Goal: Task Accomplishment & Management: Complete application form

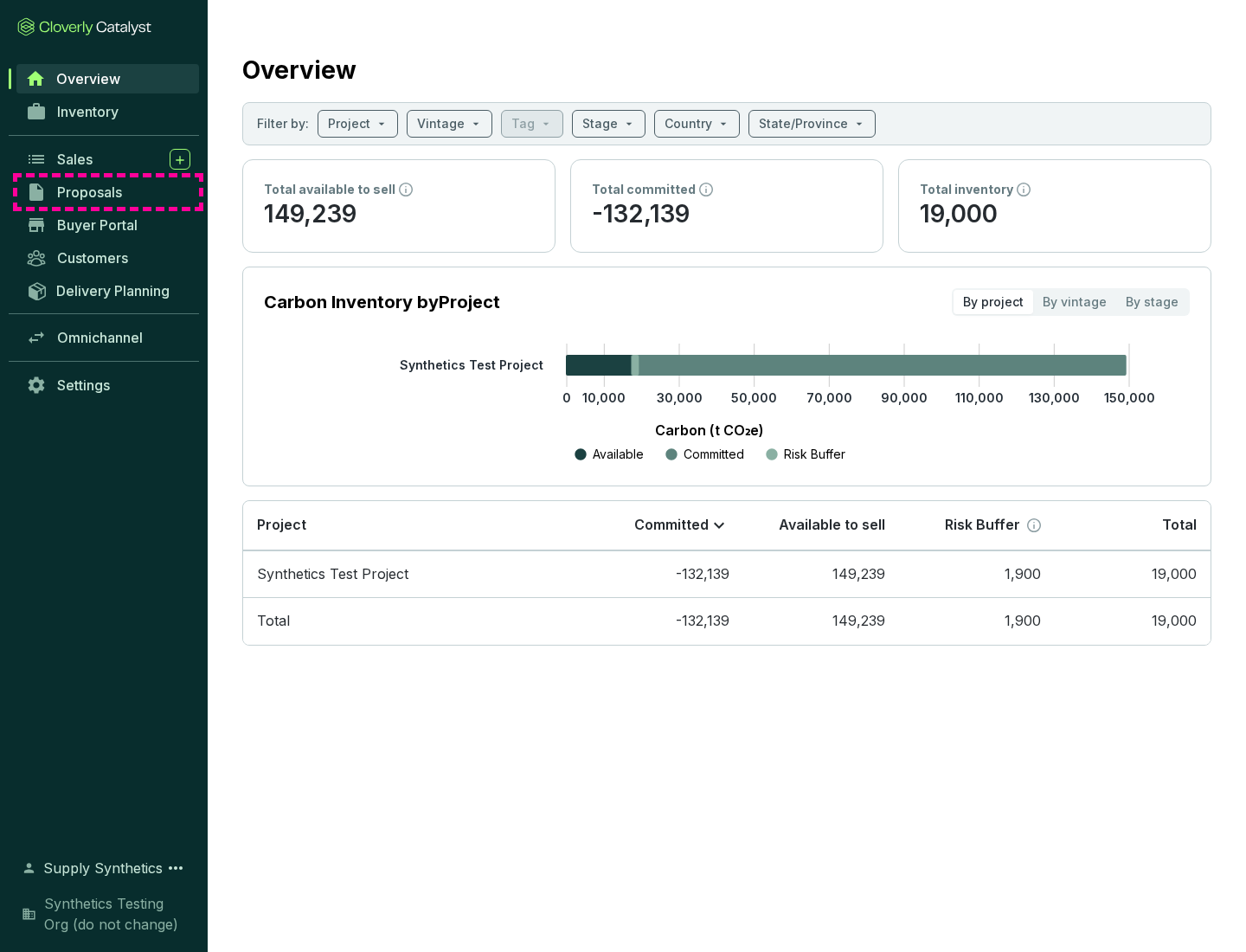
click at [109, 192] on span "Proposals" at bounding box center [89, 193] width 65 height 18
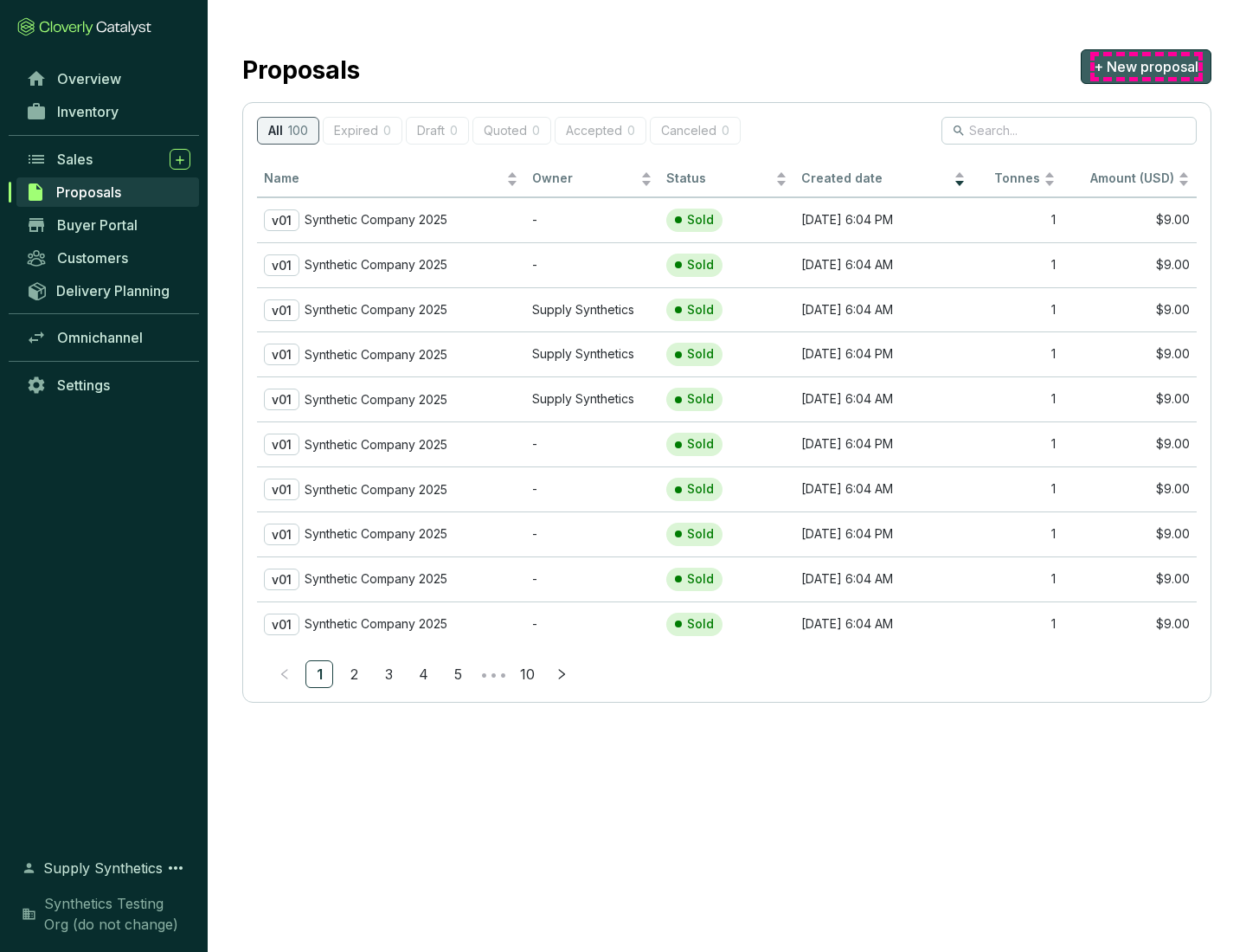
click at [1146, 67] on span "+ New proposal" at bounding box center [1146, 67] width 105 height 21
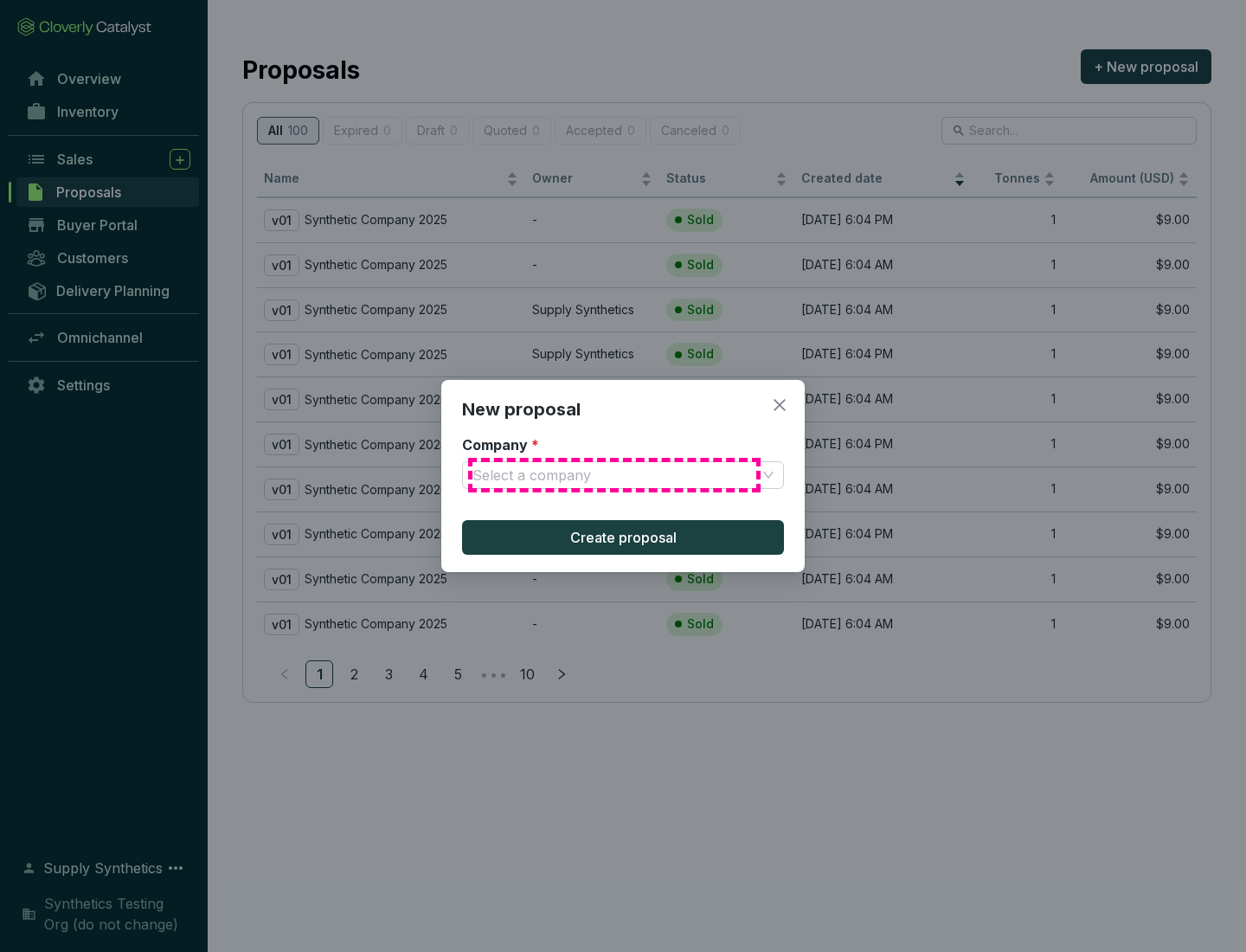
click at [615, 476] on input "Company *" at bounding box center [615, 476] width 284 height 26
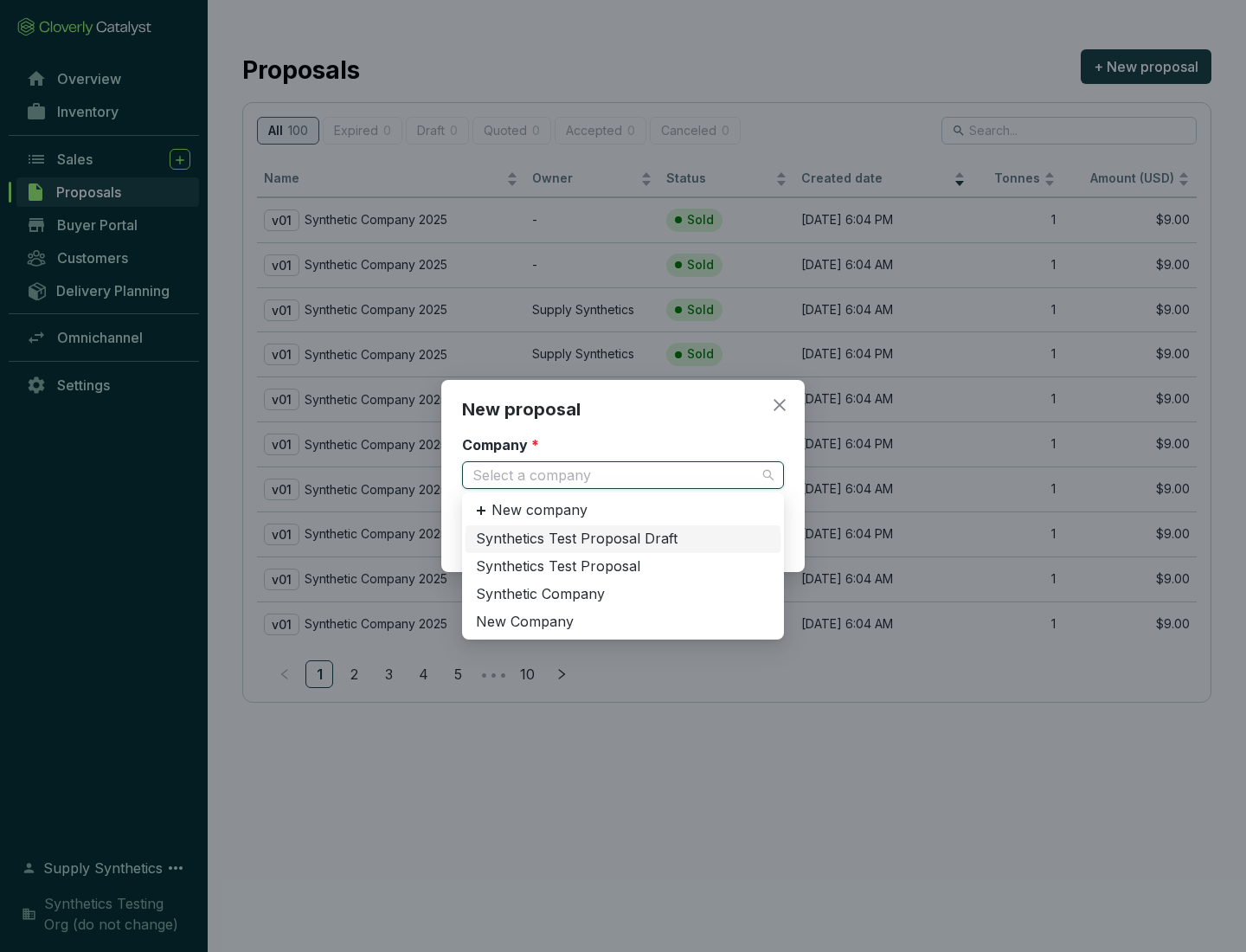
click at [623, 594] on div "Synthetic Company" at bounding box center [623, 595] width 294 height 19
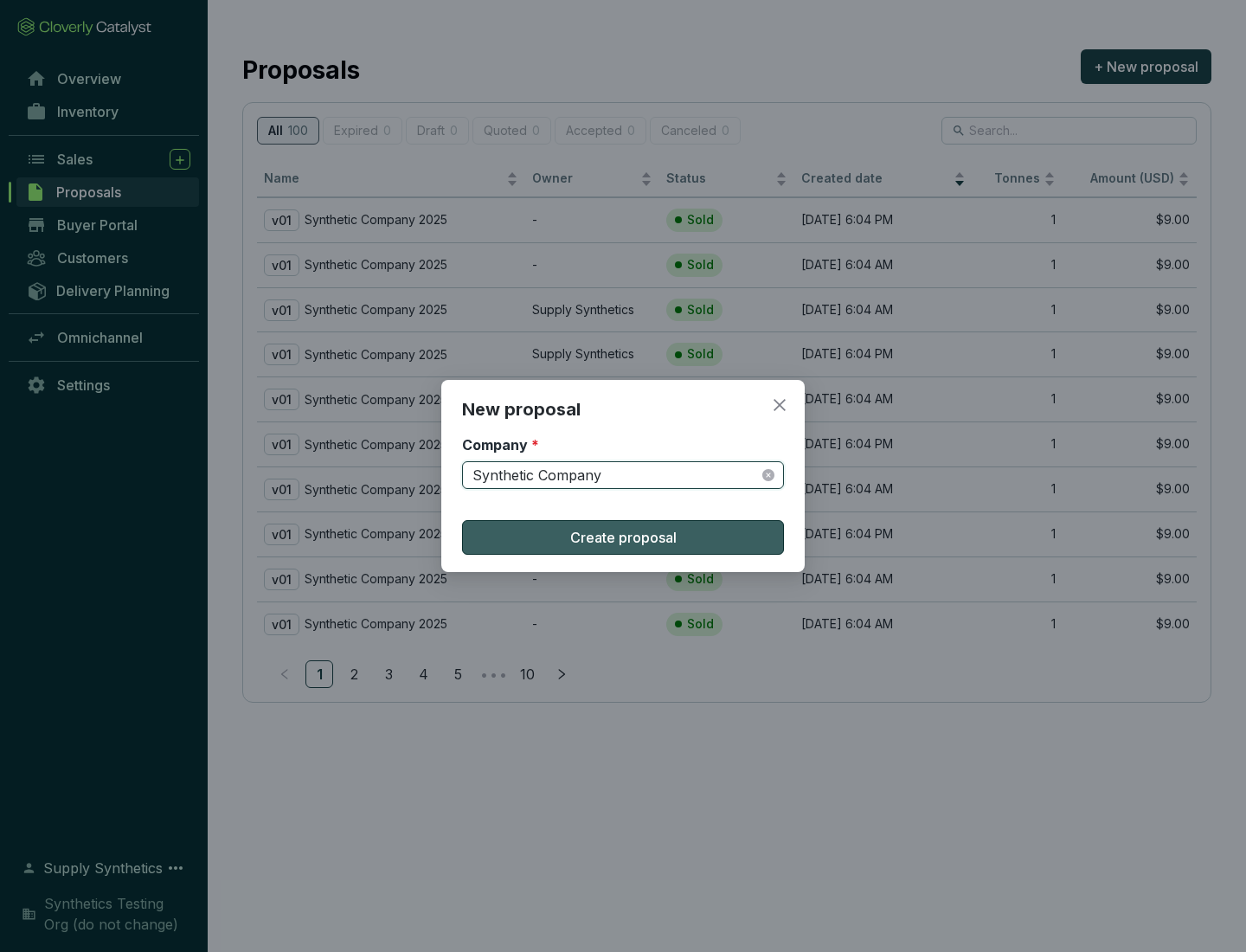
click at [623, 538] on span "Create proposal" at bounding box center [623, 538] width 107 height 21
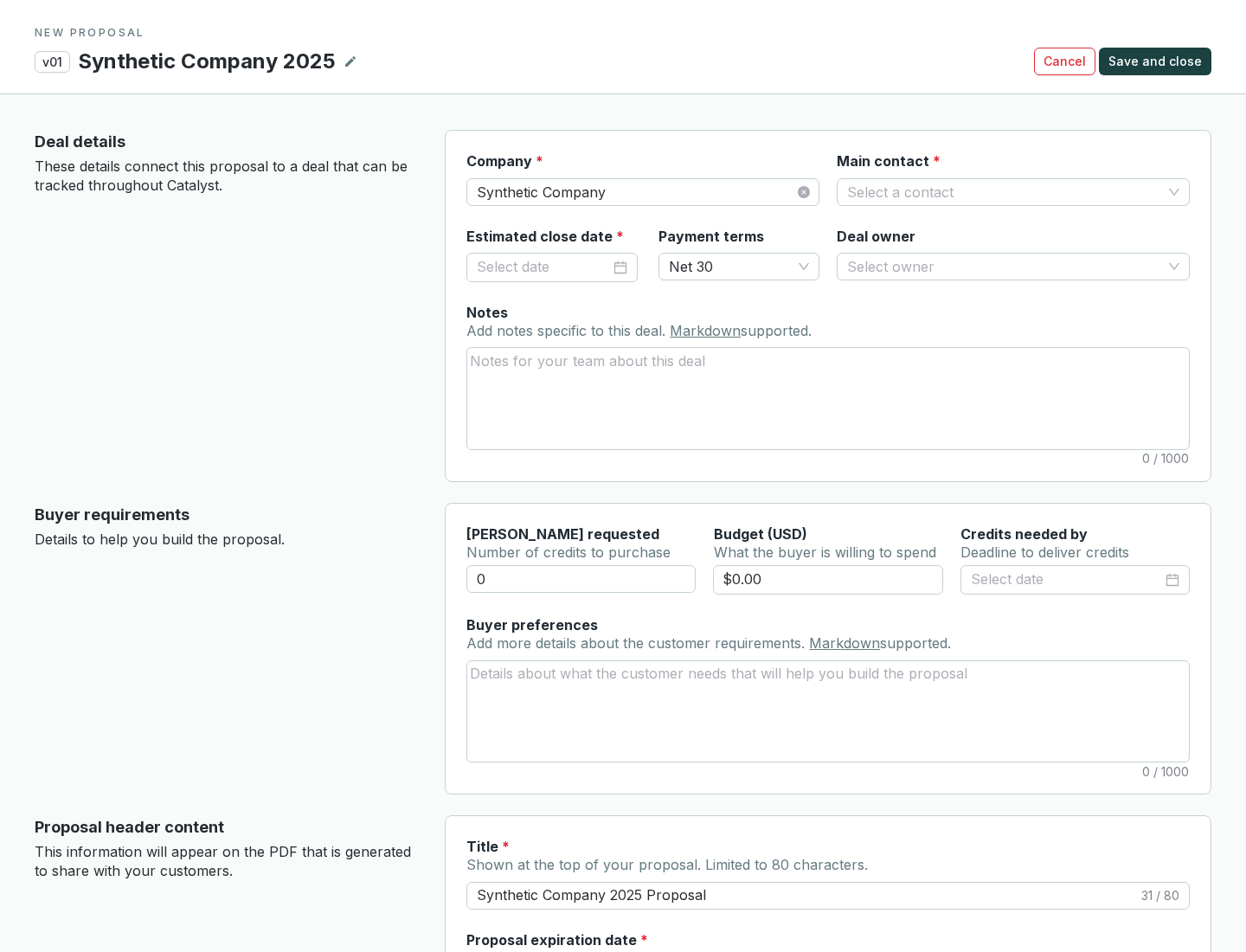
click at [1004, 191] on input "Main contact *" at bounding box center [1005, 193] width 315 height 26
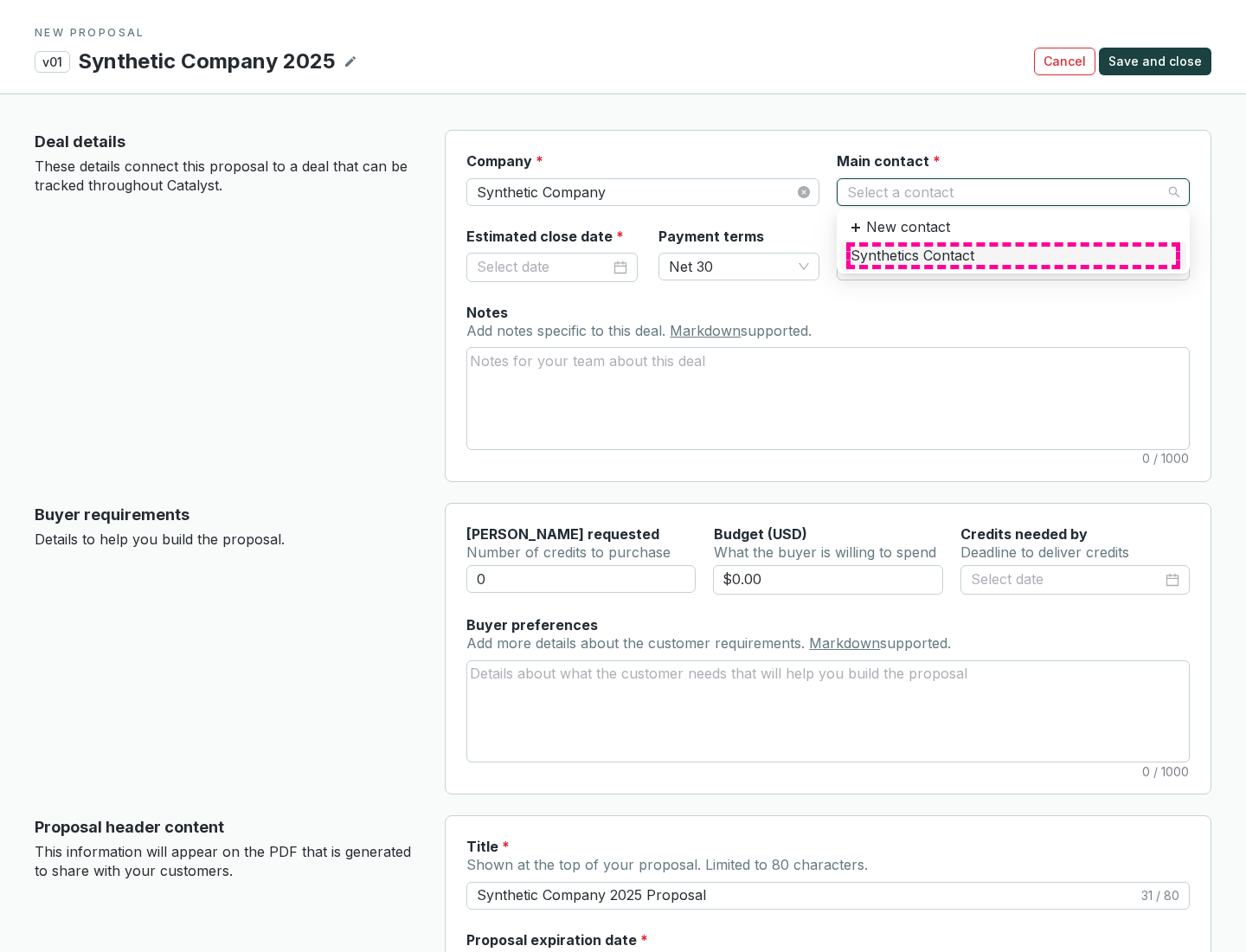
click at [1012, 256] on div "Synthetics Contact" at bounding box center [1014, 257] width 326 height 19
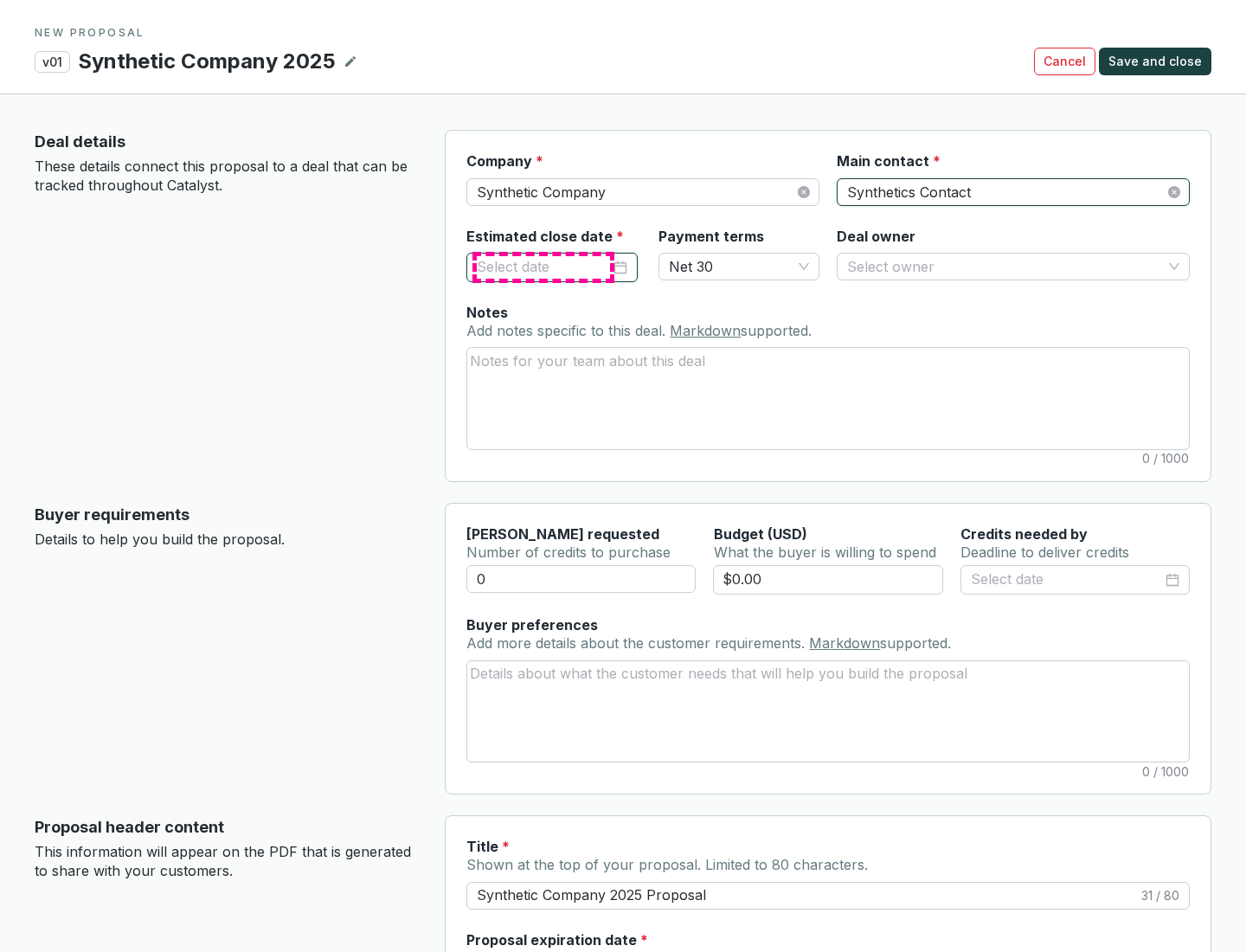
click at [544, 266] on input "Estimated close date *" at bounding box center [544, 268] width 133 height 23
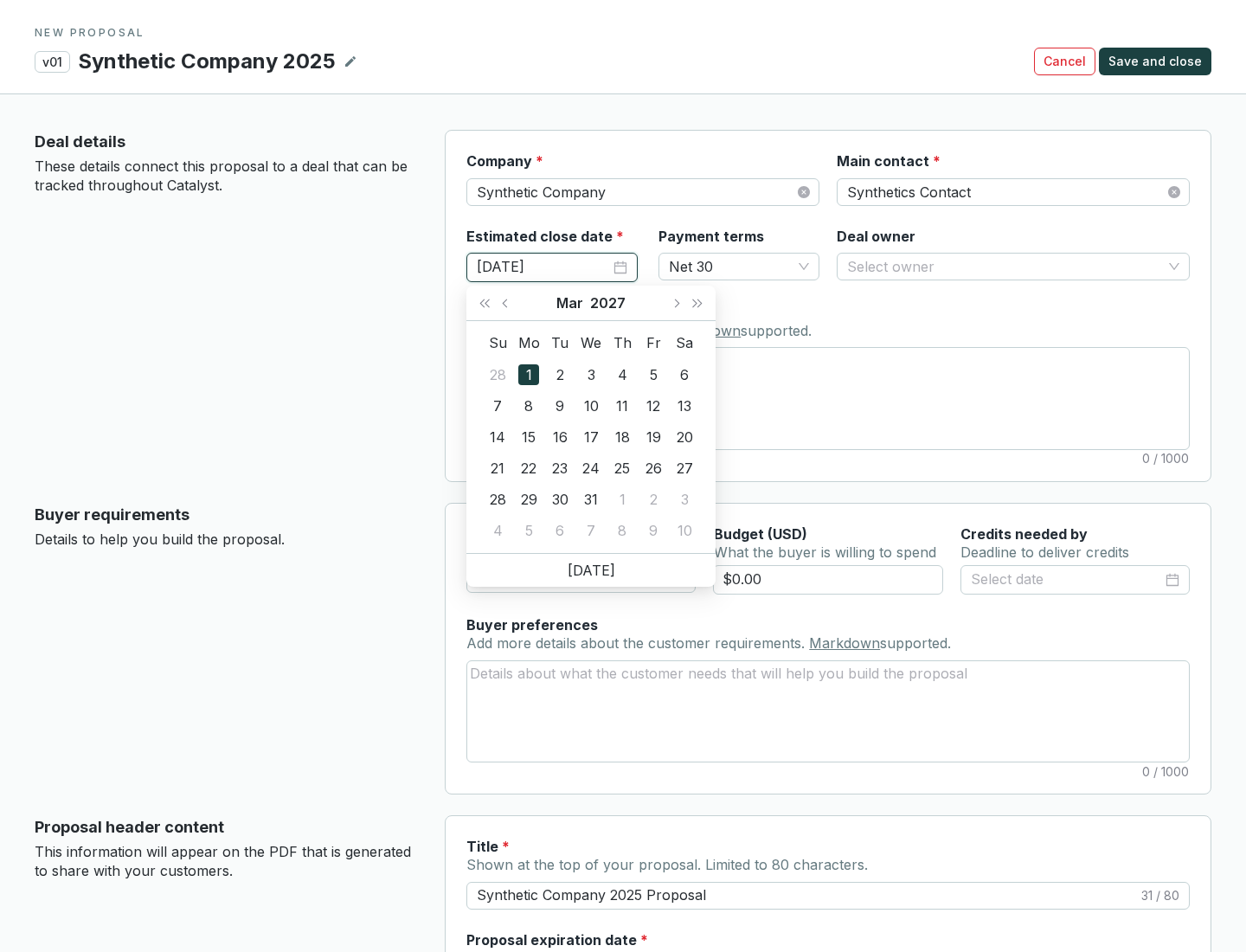
type input "[DATE]"
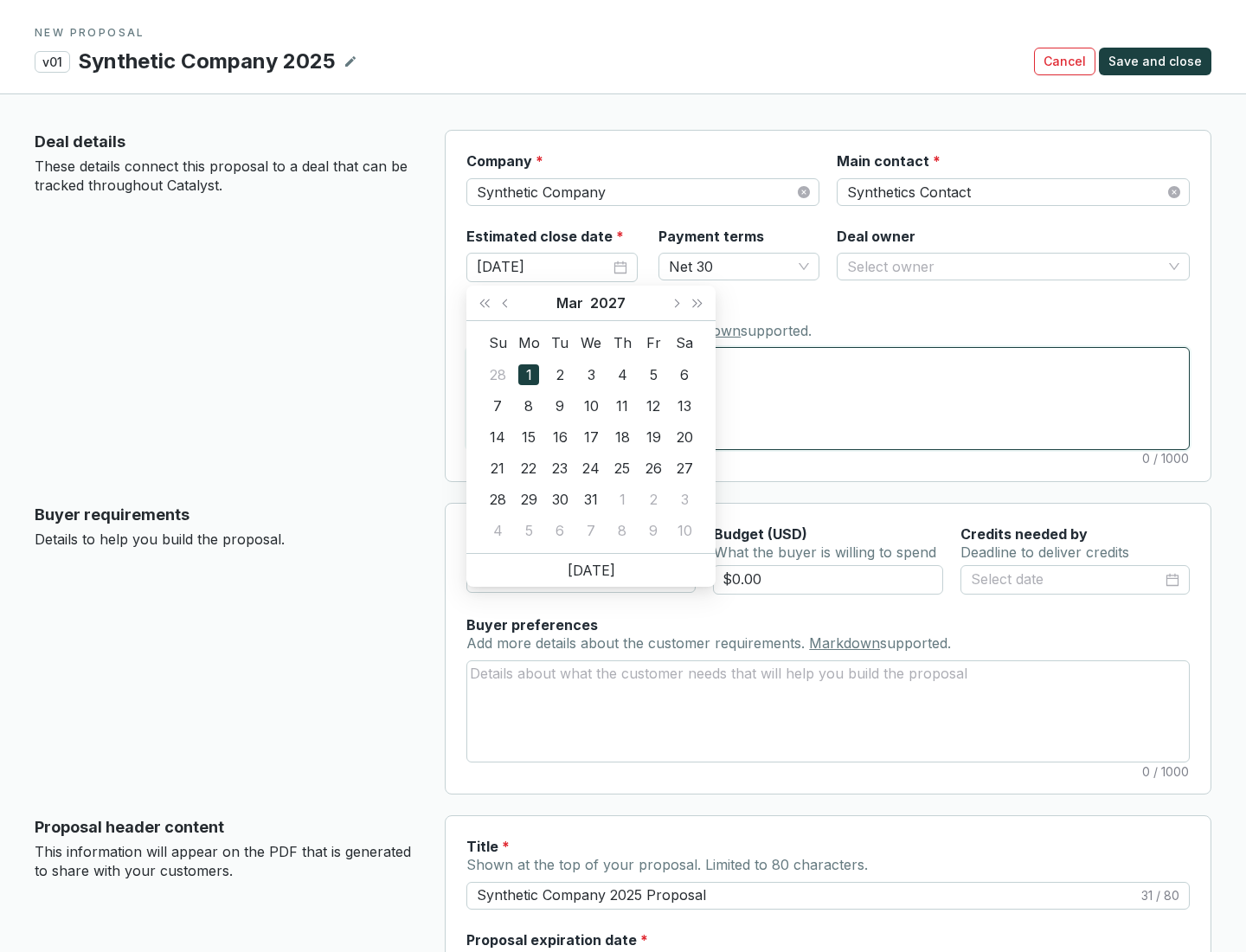
click at [828, 398] on textarea "Notes Add notes specific to this deal. Markdown supported." at bounding box center [828, 398] width 722 height 101
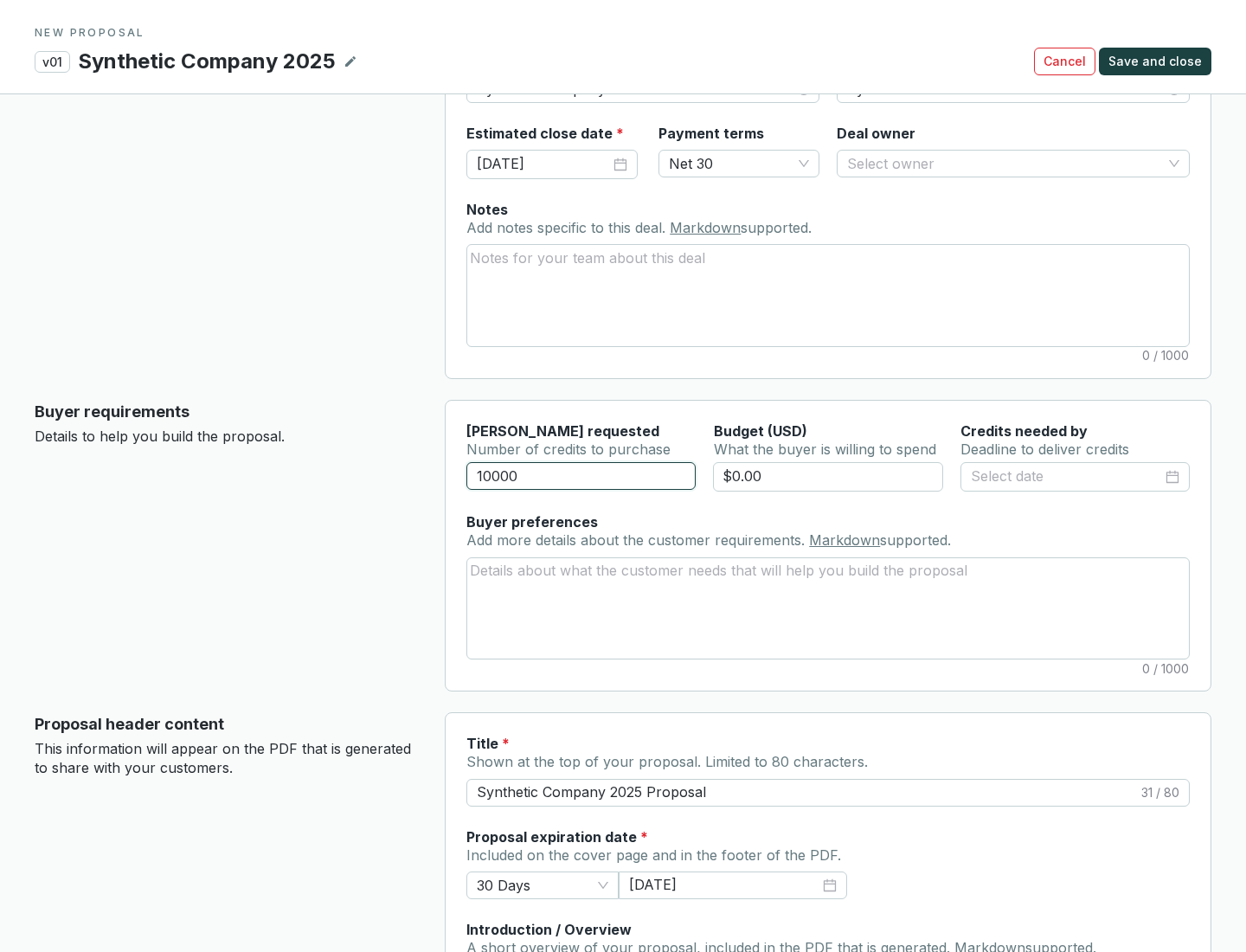
scroll to position [104, 0]
type input "10000"
type input "$0.00"
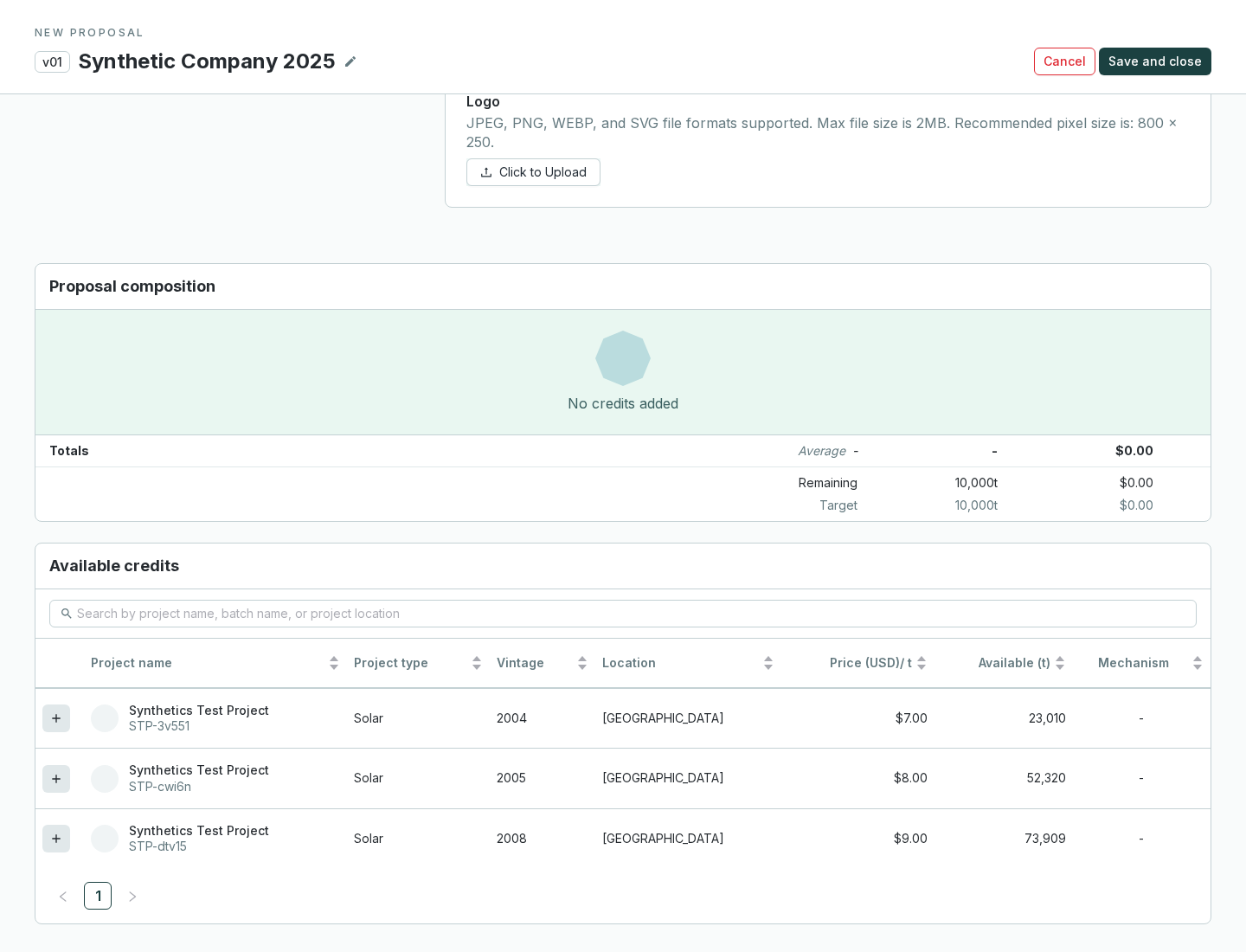
click at [56, 839] on icon at bounding box center [55, 838] width 8 height 8
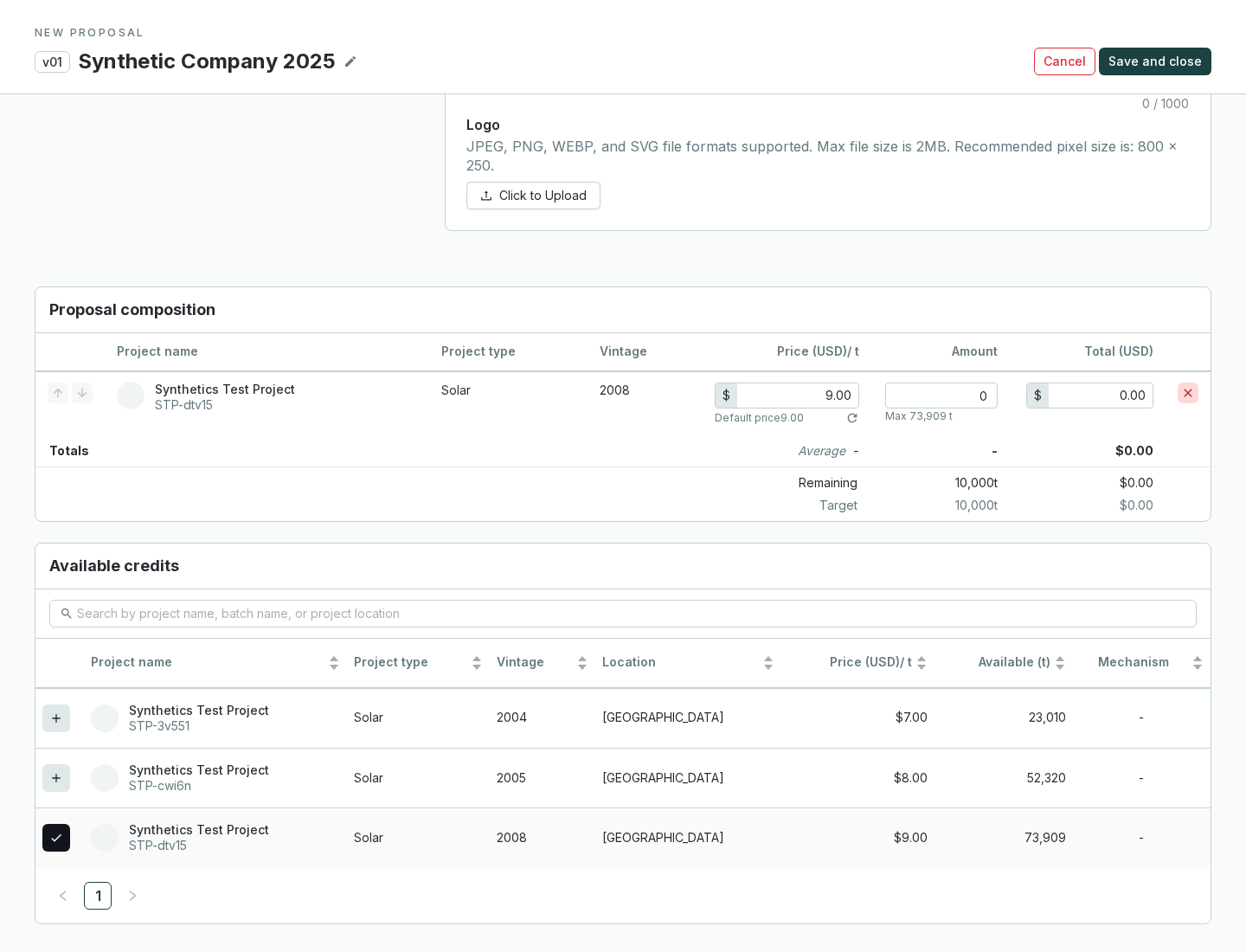
scroll to position [996, 0]
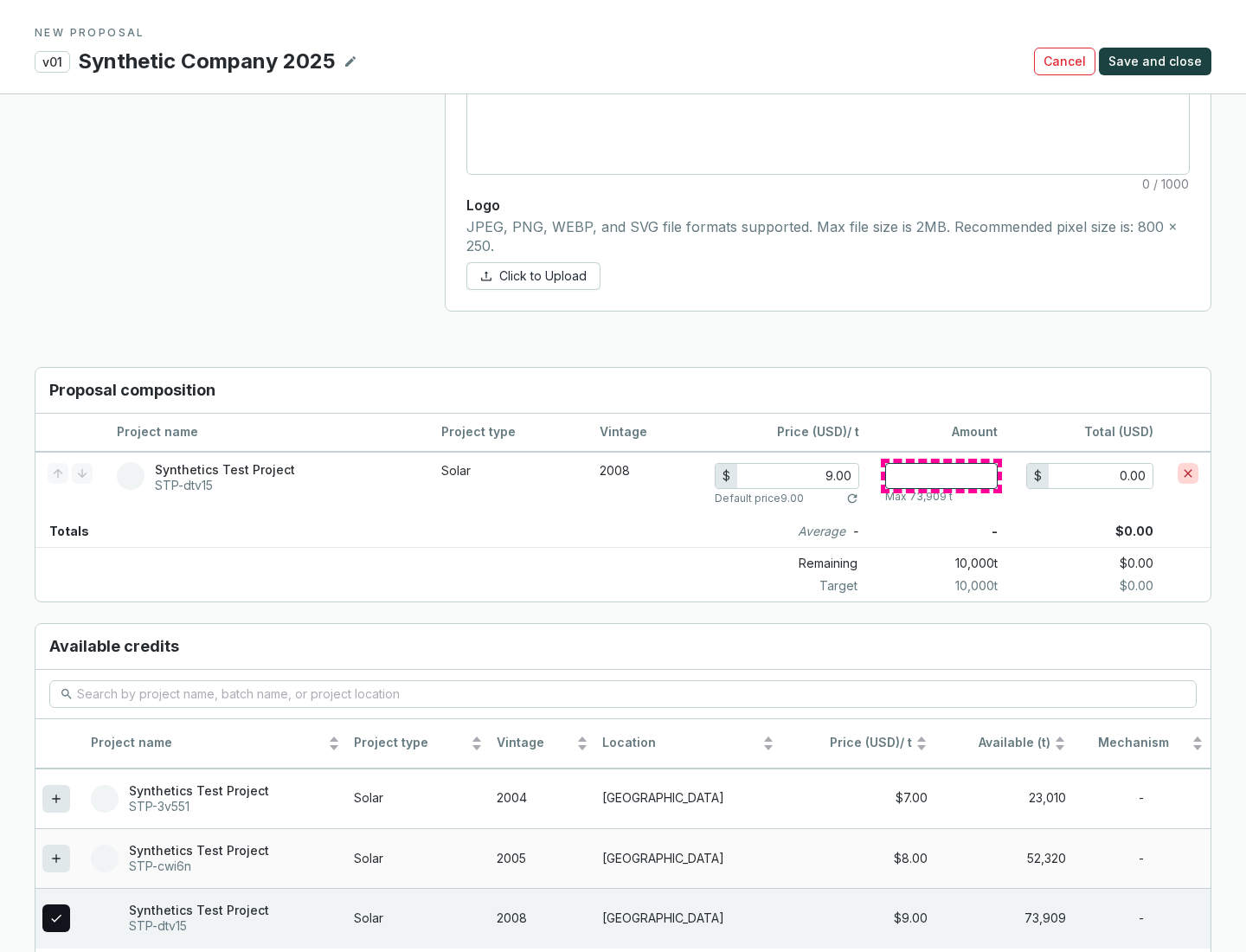
type input "1"
type input "9.00"
type input "1"
click at [1158, 61] on span "Save and close" at bounding box center [1155, 61] width 94 height 18
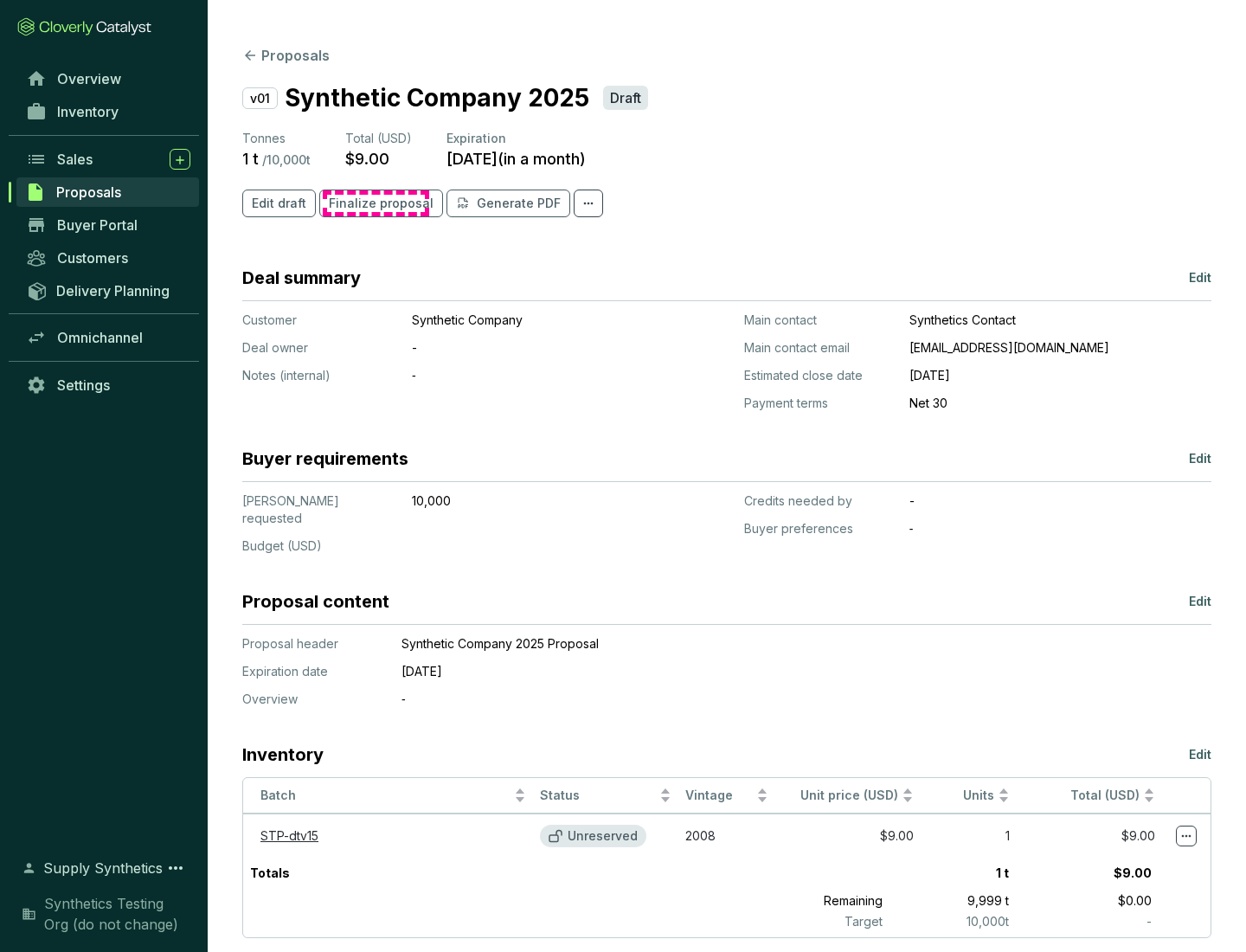
click at [376, 203] on span "Finalize proposal" at bounding box center [382, 203] width 105 height 18
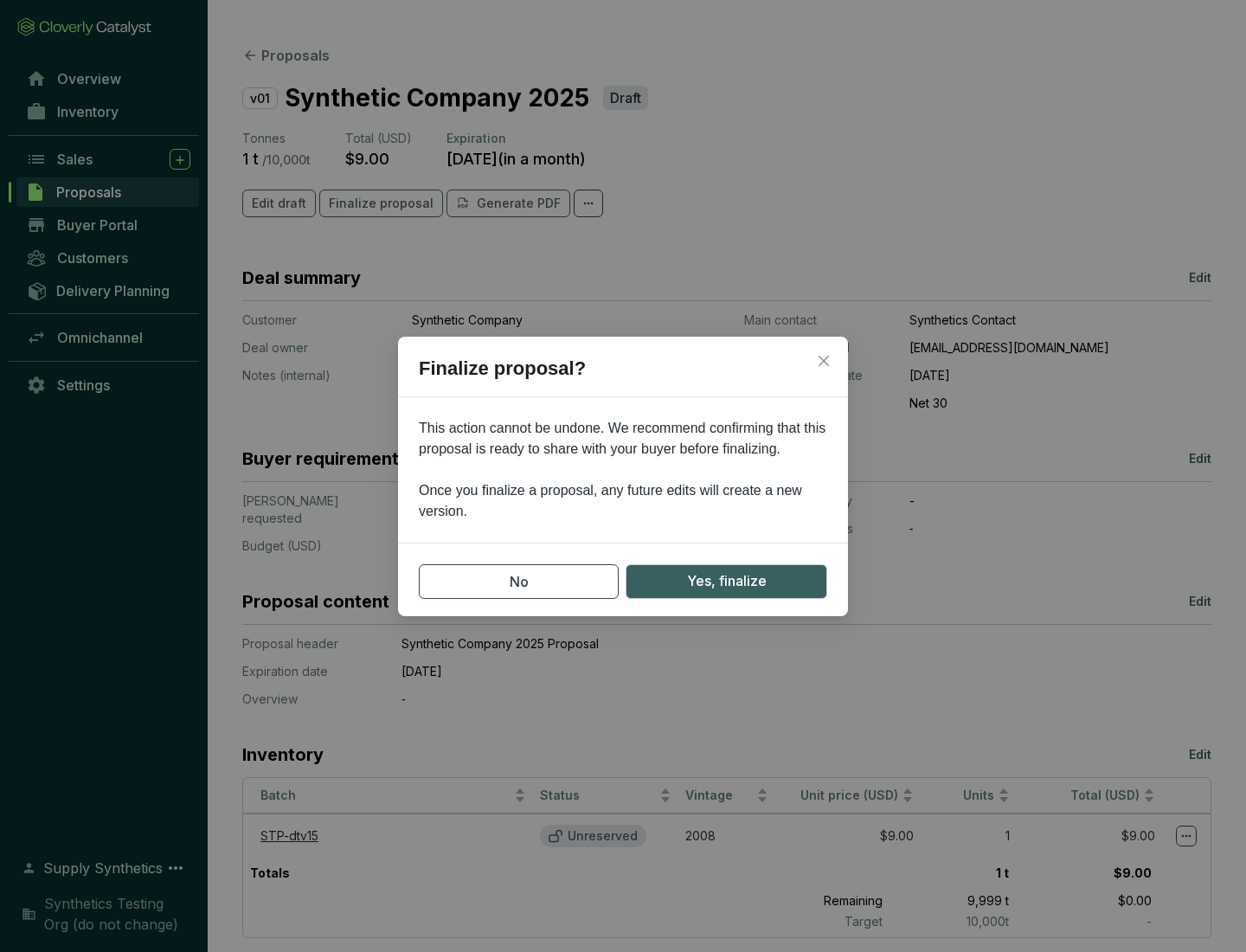
click at [726, 581] on span "Yes, finalize" at bounding box center [727, 581] width 80 height 22
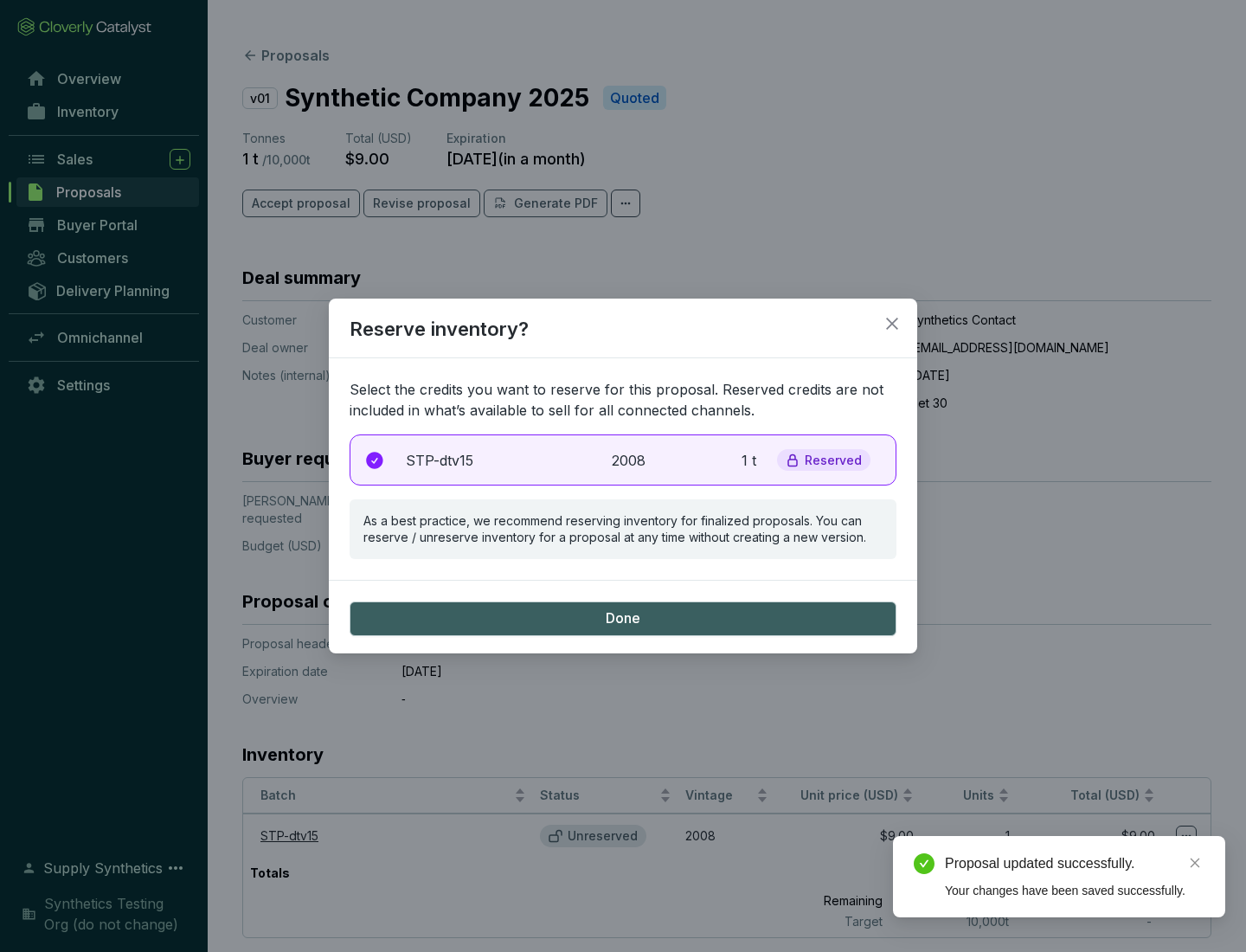
click at [623, 460] on p "2008" at bounding box center [630, 461] width 38 height 21
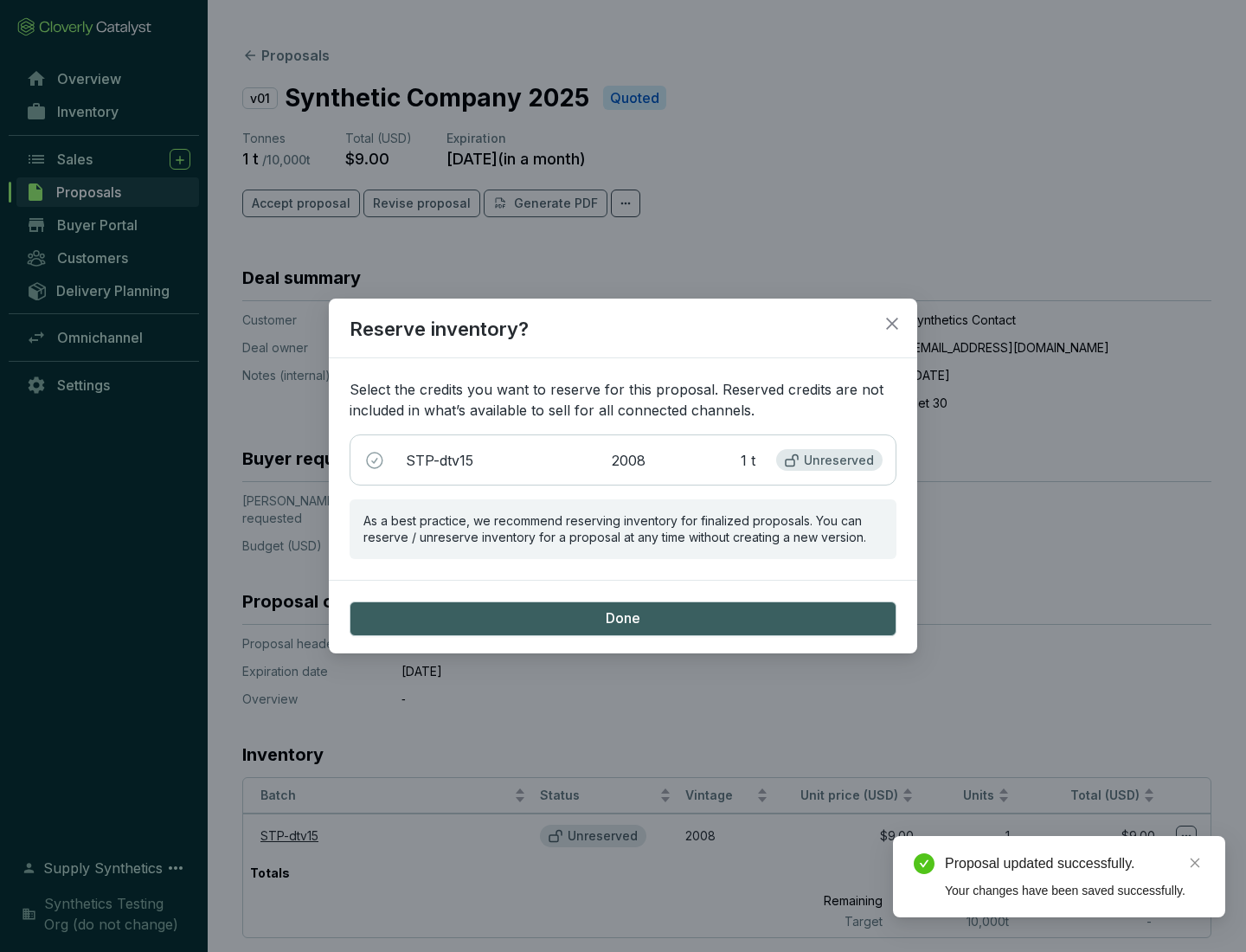
click at [623, 618] on span "Done" at bounding box center [623, 619] width 35 height 19
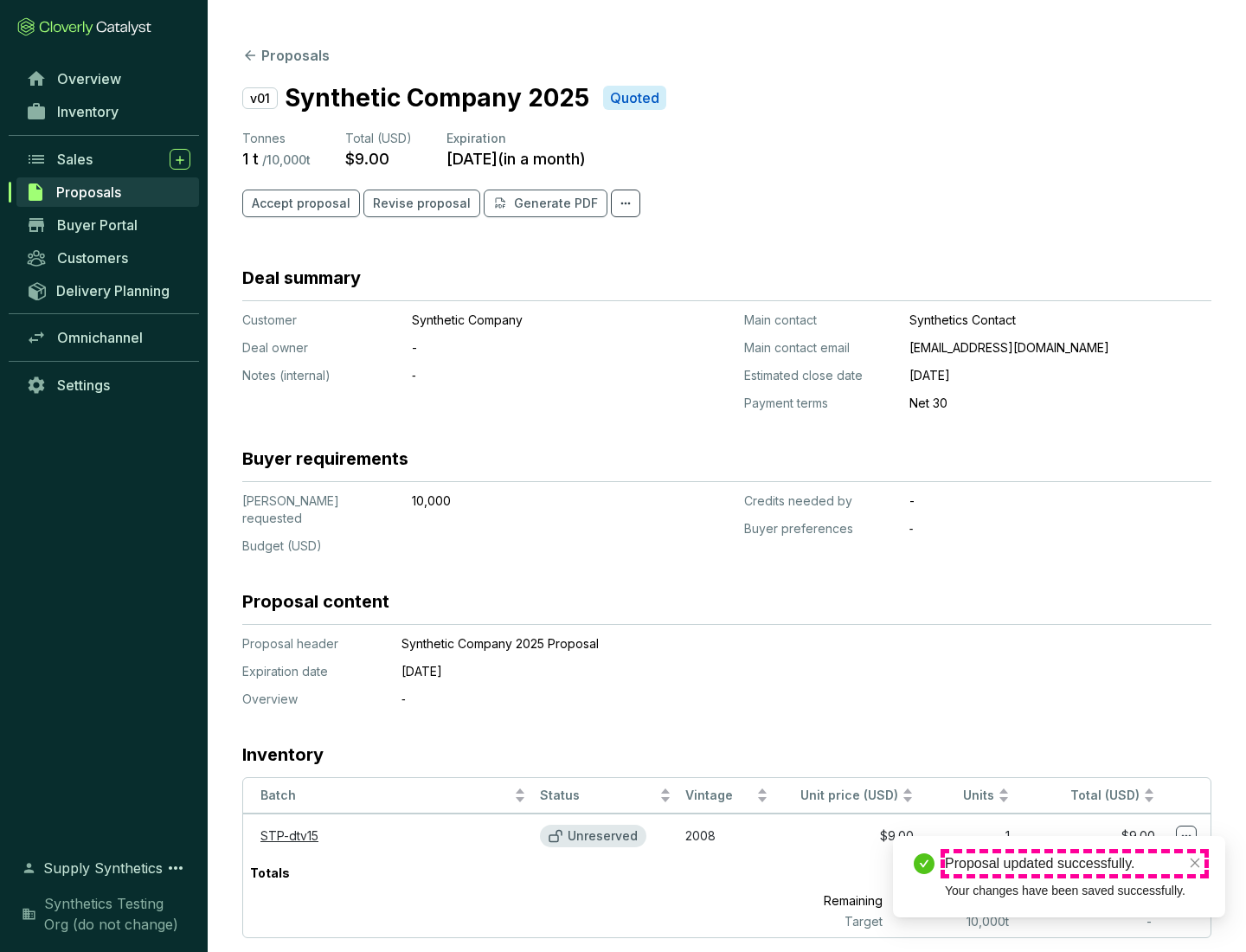
click at [1074, 864] on div "Proposal updated successfully." at bounding box center [1074, 864] width 259 height 21
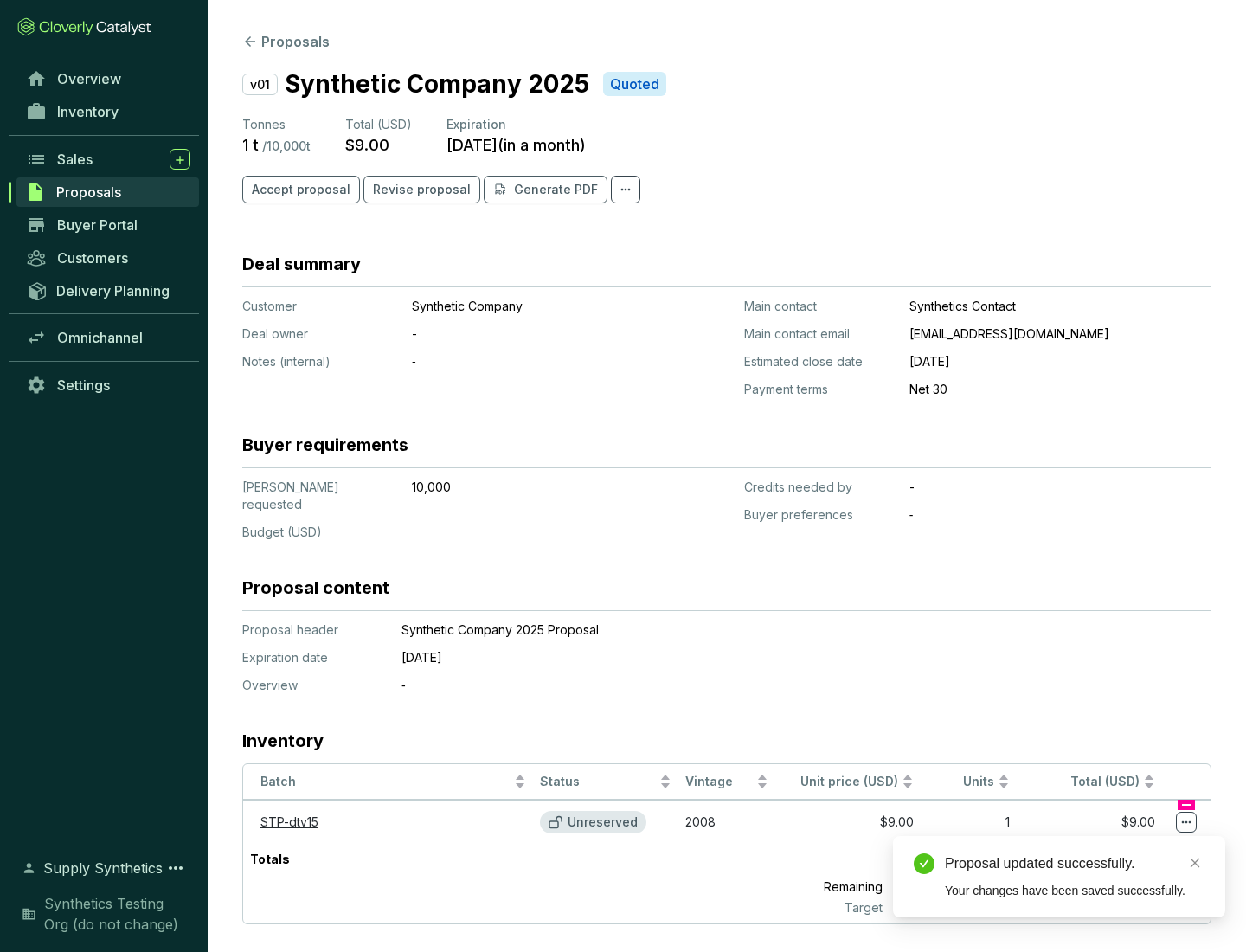
click at [1186, 822] on icon at bounding box center [1186, 822] width 10 height 3
click at [1134, 844] on div "Proposal updated successfully. Your changes have been saved successfully." at bounding box center [1059, 877] width 333 height 81
click at [1074, 864] on div "Proposal updated successfully." at bounding box center [1074, 864] width 259 height 21
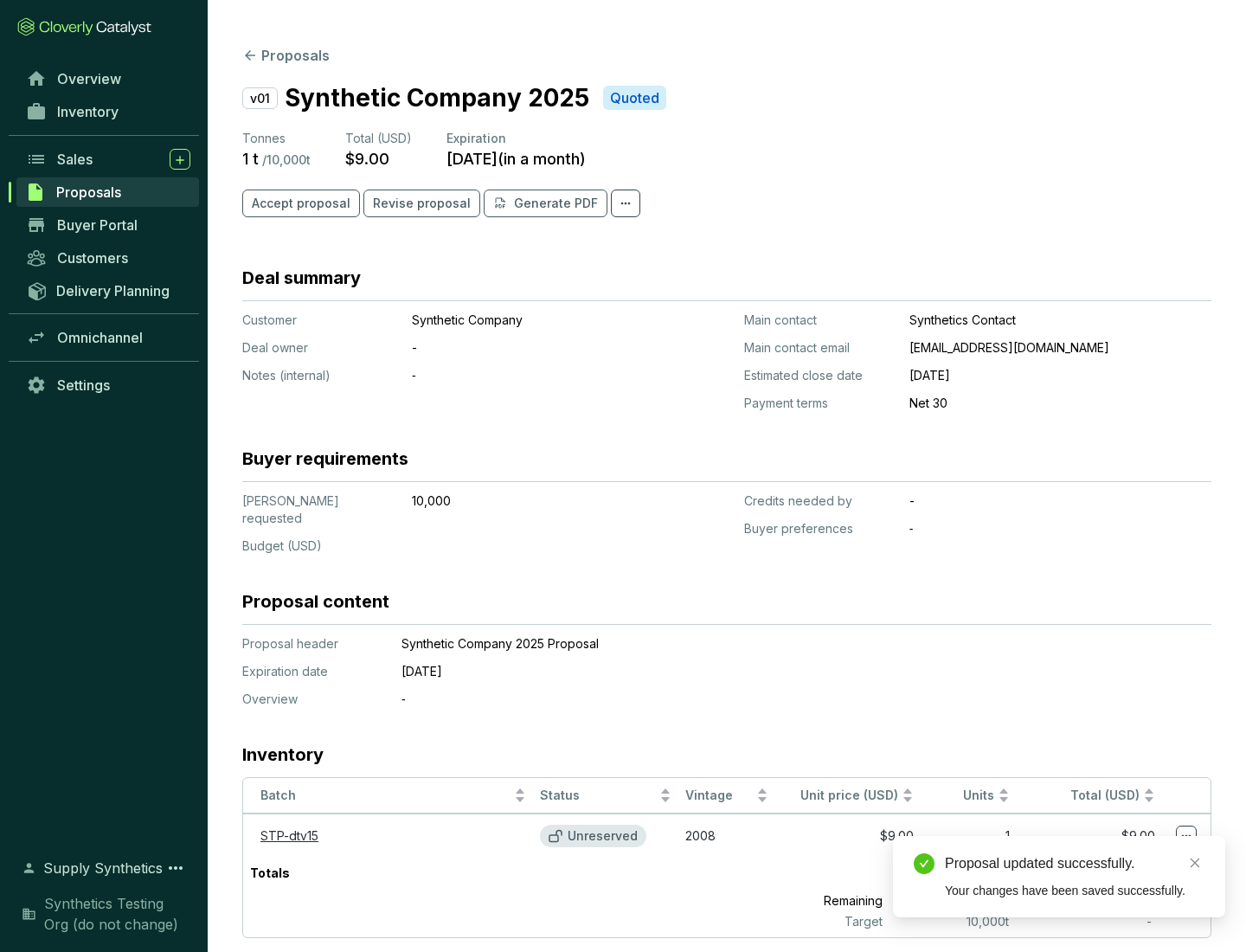
click at [299, 203] on span "Accept proposal" at bounding box center [301, 203] width 99 height 18
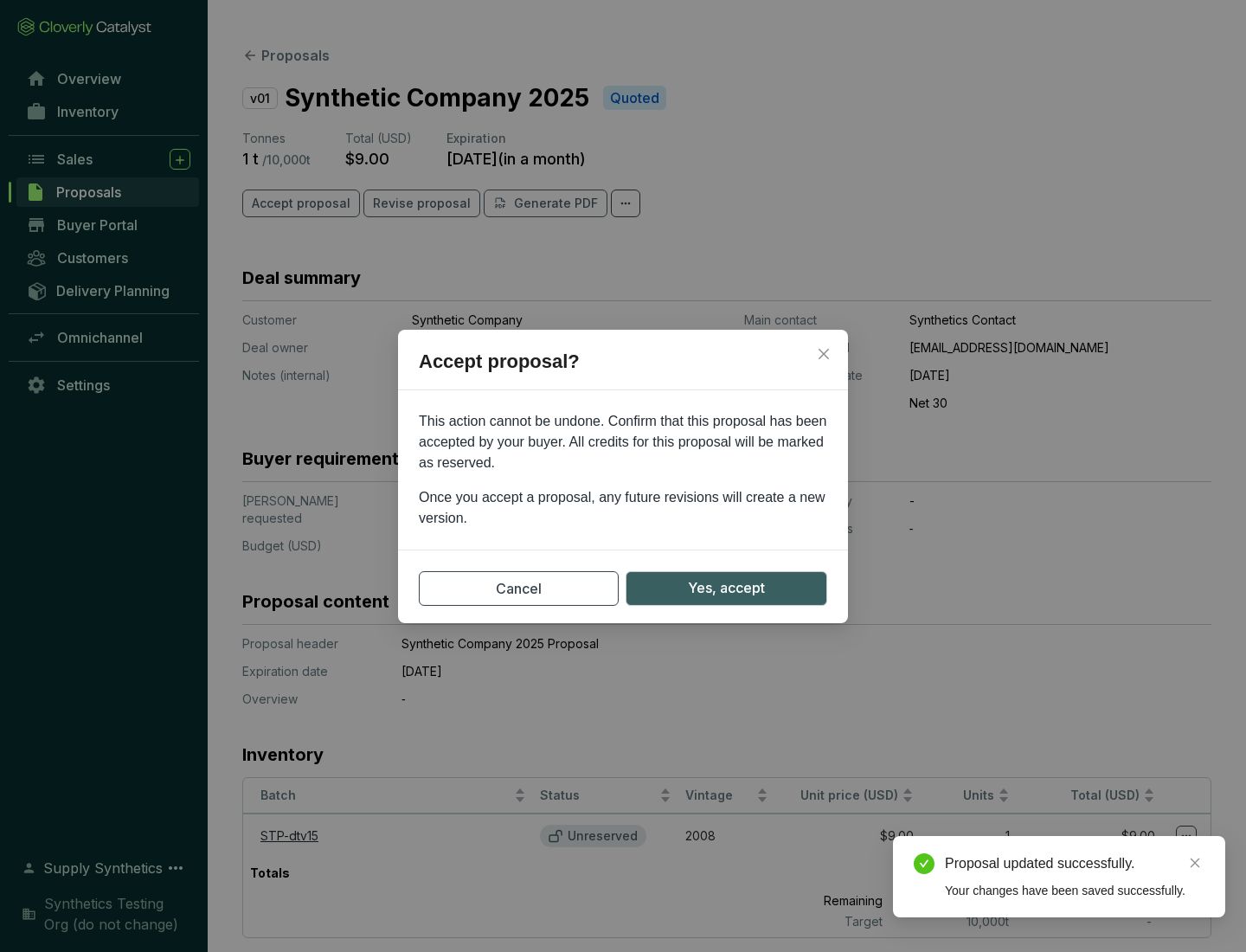
click at [726, 588] on span "Yes, accept" at bounding box center [727, 588] width 77 height 22
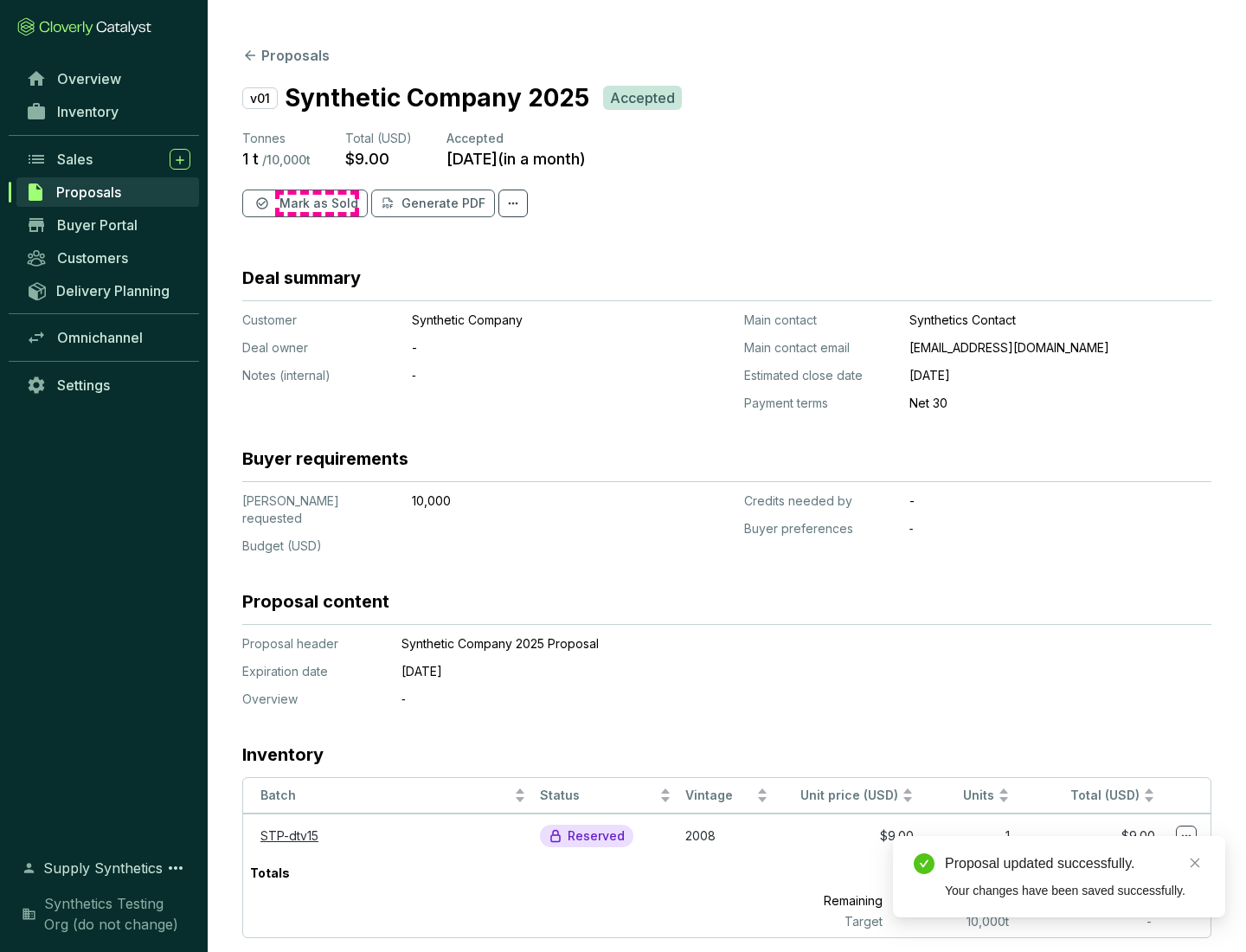
click at [317, 203] on span "Mark as Sold" at bounding box center [319, 203] width 79 height 18
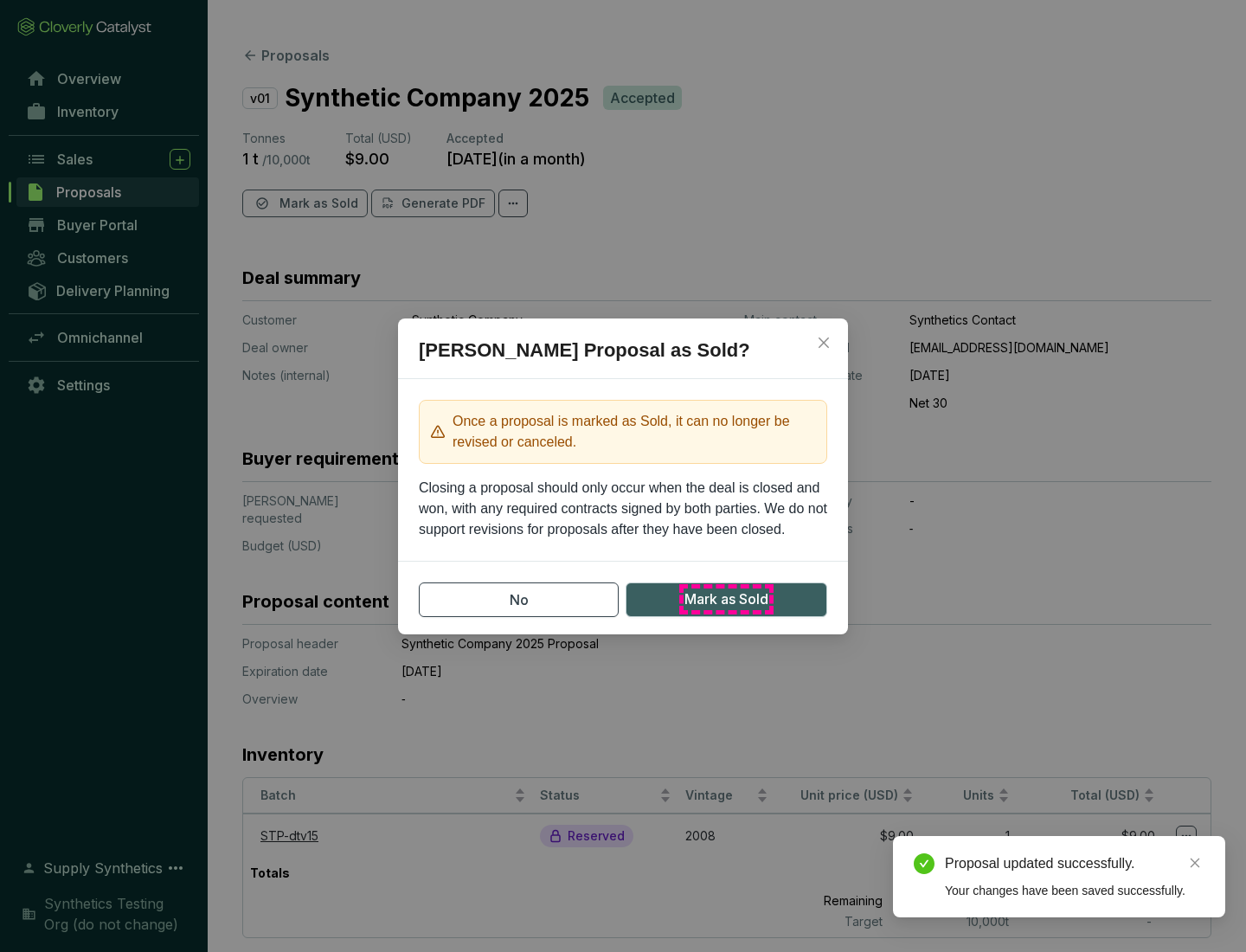
click at [726, 599] on span "Mark as Sold" at bounding box center [727, 599] width 84 height 22
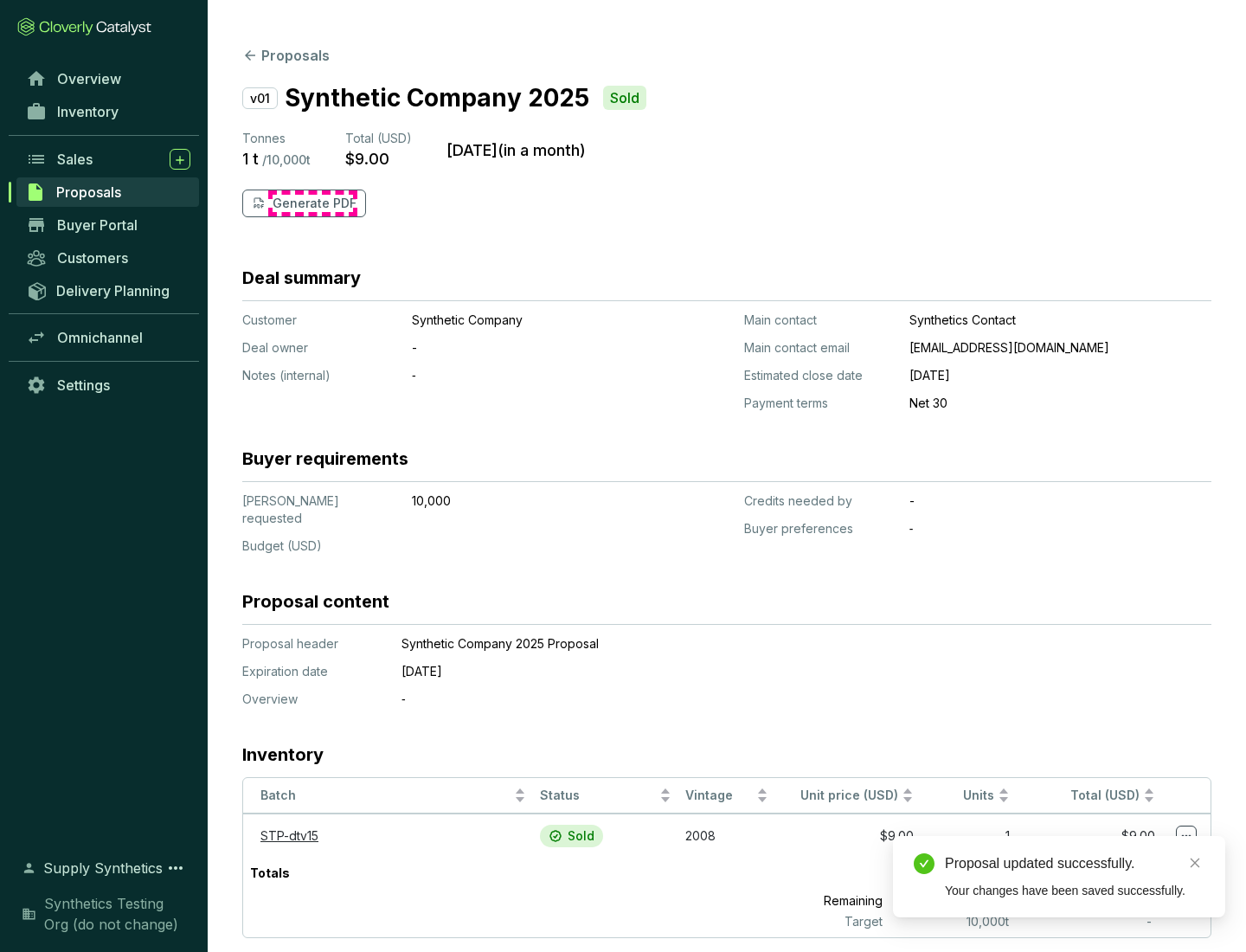
click at [313, 203] on p "Generate PDF" at bounding box center [314, 203] width 84 height 18
click at [1074, 864] on div "Proposal updated successfully." at bounding box center [1074, 864] width 259 height 21
